Goal: Information Seeking & Learning: Check status

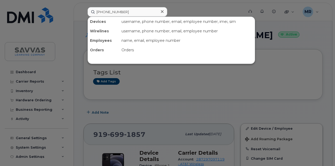
scroll to position [38, 0]
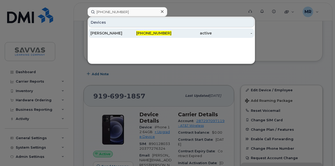
type input "443-934-3167"
click at [133, 34] on div "443-934-3167" at bounding box center [151, 32] width 40 height 5
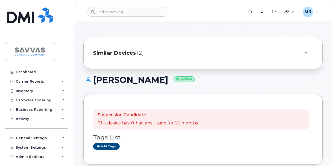
click at [266, 55] on div "Similar Devices (2)" at bounding box center [195, 53] width 205 height 13
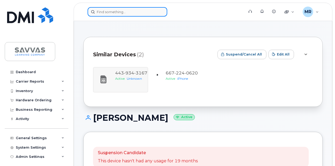
click at [110, 11] on input at bounding box center [128, 11] width 80 height 9
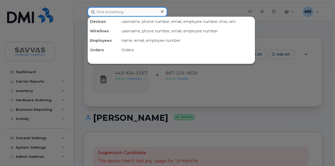
paste input "201-846-3977"
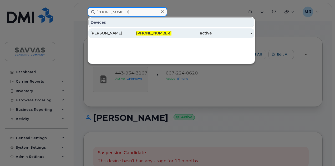
type input "201-846-3977"
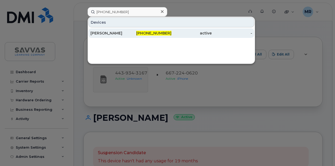
click at [132, 31] on div "201-846-3977" at bounding box center [151, 32] width 40 height 5
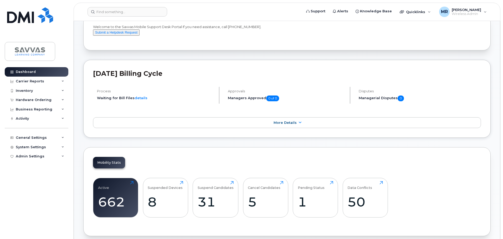
scroll to position [158, 0]
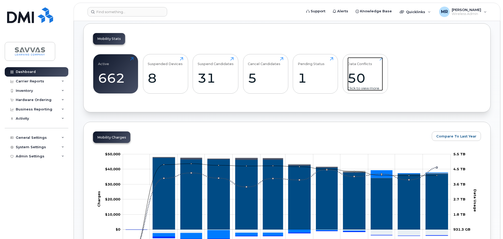
click at [371, 78] on div "Data Conflicts 50 Click to view more" at bounding box center [365, 74] width 35 height 34
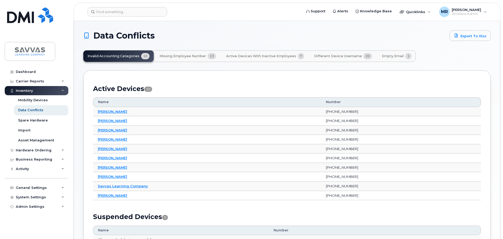
click at [184, 55] on span "Missing Employee Number" at bounding box center [183, 56] width 47 height 4
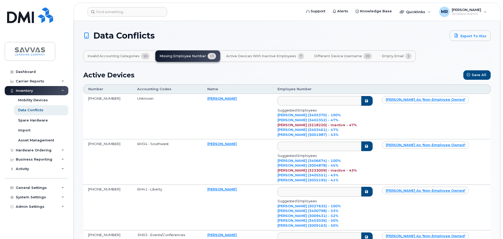
click at [257, 54] on span "Active Devices with Inactive Employees" at bounding box center [261, 56] width 70 height 4
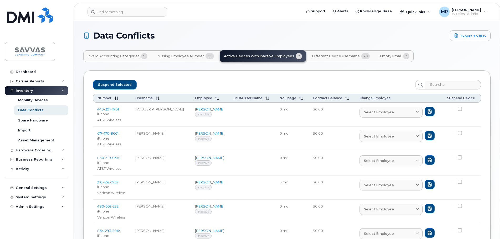
click at [335, 57] on span "Different Device Username" at bounding box center [336, 56] width 48 height 4
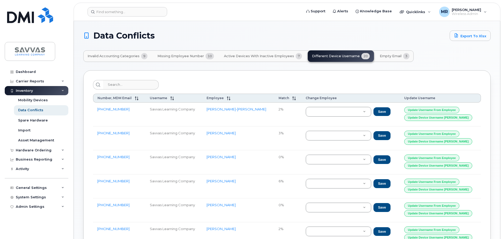
click at [387, 55] on span "Empty Email" at bounding box center [391, 56] width 22 height 4
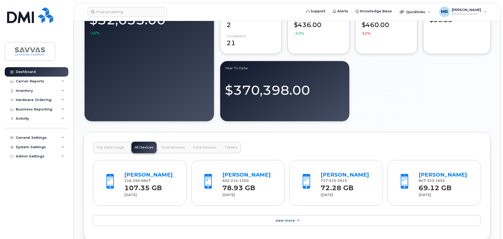
scroll to position [421, 0]
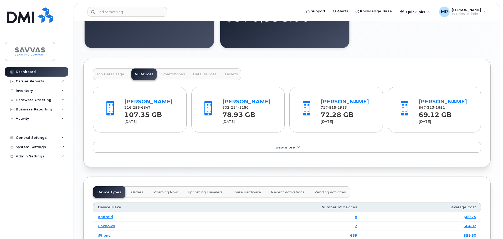
click at [166, 80] on button "Smartphones" at bounding box center [173, 75] width 30 height 12
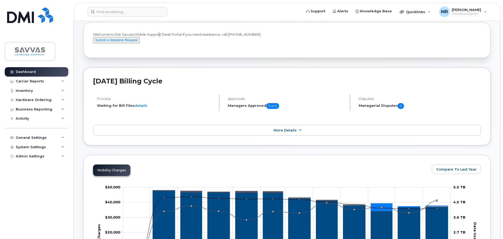
scroll to position [0, 0]
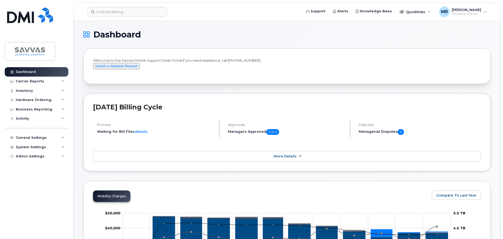
click at [380, 162] on link "More Details" at bounding box center [287, 156] width 388 height 11
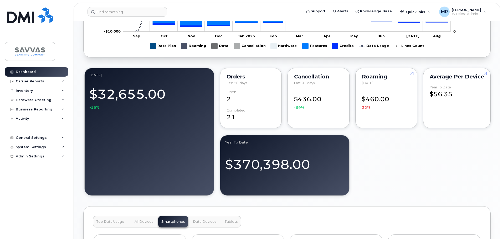
scroll to position [315, 0]
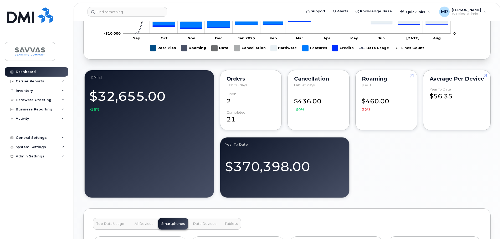
click at [382, 113] on div "$460.00 32%" at bounding box center [386, 102] width 49 height 20
click at [411, 85] on link at bounding box center [411, 85] width 13 height 30
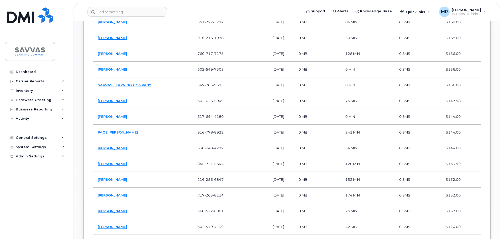
scroll to position [473, 0]
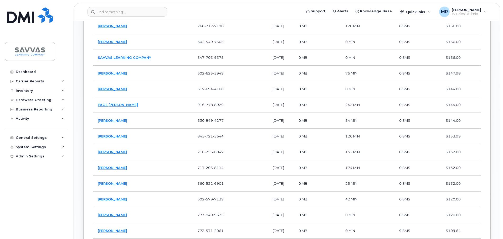
click at [207, 57] on td "[PHONE_NUMBER]" at bounding box center [215, 58] width 44 height 16
click at [138, 59] on link "SAVVAS LEARNING COMPANY" at bounding box center [124, 57] width 53 height 4
drag, startPoint x: 442, startPoint y: 57, endPoint x: 465, endPoint y: 59, distance: 23.2
click at [465, 59] on td "$156.00" at bounding box center [461, 58] width 40 height 16
drag, startPoint x: 446, startPoint y: 87, endPoint x: 464, endPoint y: 87, distance: 17.6
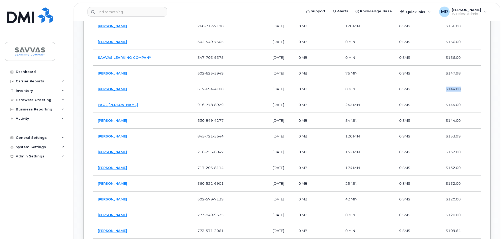
click at [464, 87] on td "$144.00" at bounding box center [461, 89] width 40 height 16
click at [119, 85] on td "[PERSON_NAME]" at bounding box center [143, 89] width 100 height 16
click at [120, 93] on td "STACEY HENRY" at bounding box center [143, 89] width 100 height 16
click at [120, 90] on link "STACEY HENRY" at bounding box center [112, 89] width 29 height 4
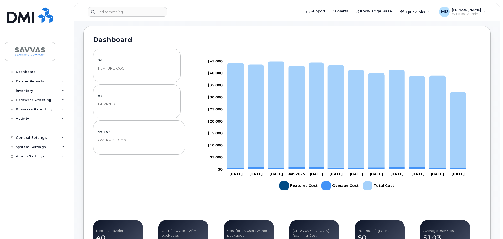
scroll to position [0, 0]
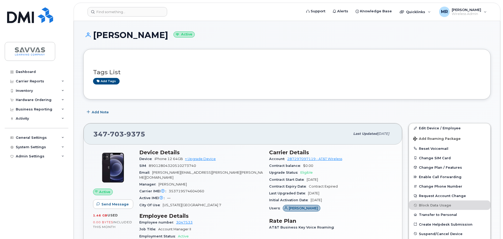
scroll to position [79, 0]
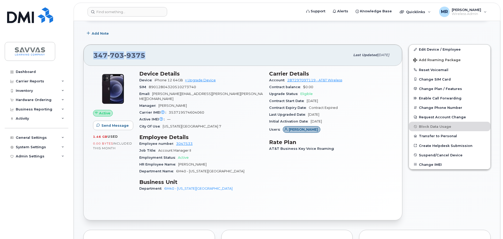
drag, startPoint x: 150, startPoint y: 54, endPoint x: 93, endPoint y: 57, distance: 57.6
click at [93, 57] on div "347 703 9375 Last updated Aug 21, 2025" at bounding box center [243, 55] width 319 height 21
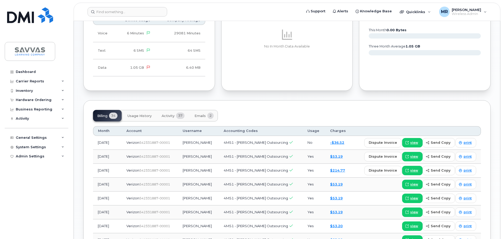
scroll to position [315, 0]
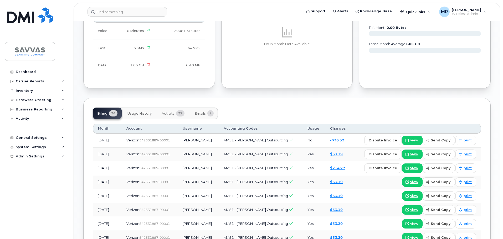
click at [141, 112] on span "Usage History" at bounding box center [139, 114] width 24 height 4
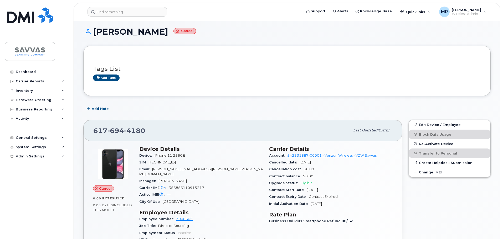
scroll to position [0, 0]
